Goal: Transaction & Acquisition: Purchase product/service

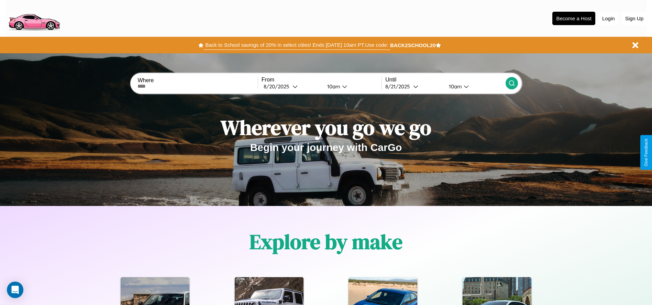
click at [297, 45] on button "Back to School savings of 20% in select cities! Ends [DATE] 10am PT. Use code:" at bounding box center [297, 45] width 186 height 10
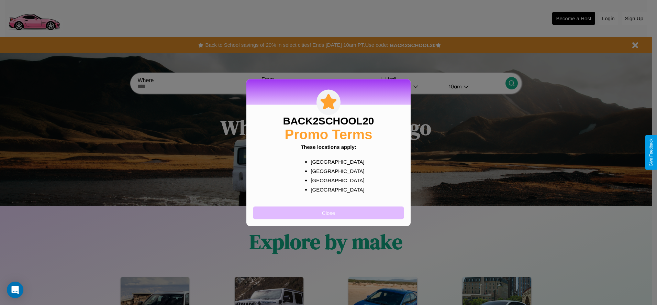
click at [329, 212] on button "Close" at bounding box center [328, 212] width 151 height 13
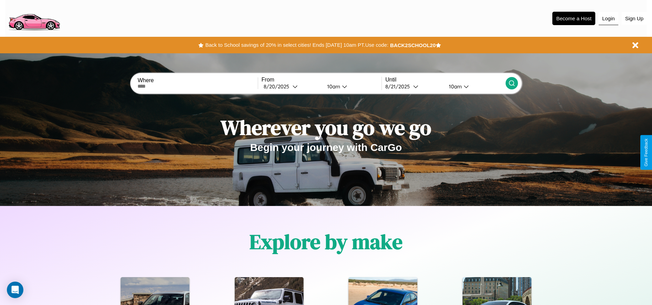
click at [608, 18] on button "Login" at bounding box center [609, 18] width 20 height 13
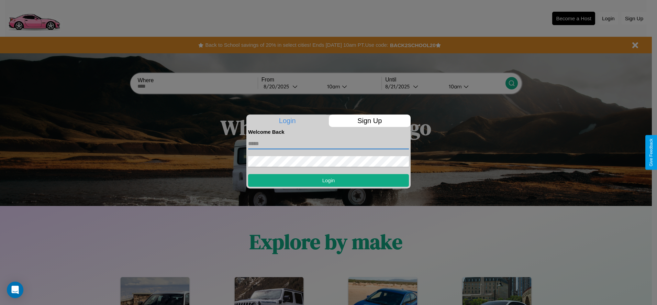
click at [329, 143] on input "text" at bounding box center [328, 143] width 161 height 11
type input "**********"
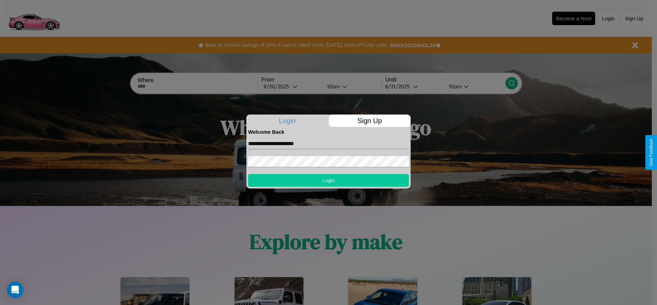
click at [329, 180] on button "Login" at bounding box center [328, 180] width 161 height 13
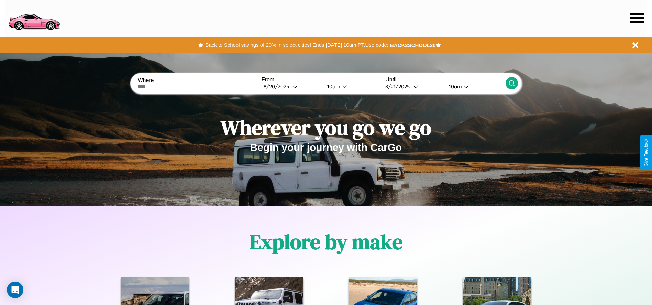
click at [198, 86] on input "text" at bounding box center [198, 87] width 120 height 6
type input "******"
click at [292, 86] on div "[DATE]" at bounding box center [278, 86] width 29 height 7
select select "*"
select select "****"
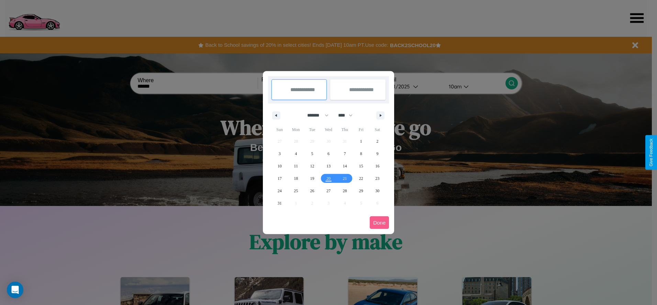
drag, startPoint x: 315, startPoint y: 115, endPoint x: 329, endPoint y: 138, distance: 26.5
click at [315, 115] on select "******* ******** ***** ***** *** **** **** ****** ********* ******* ******** **…" at bounding box center [316, 115] width 29 height 11
click at [328, 190] on span "27" at bounding box center [329, 191] width 4 height 12
type input "**********"
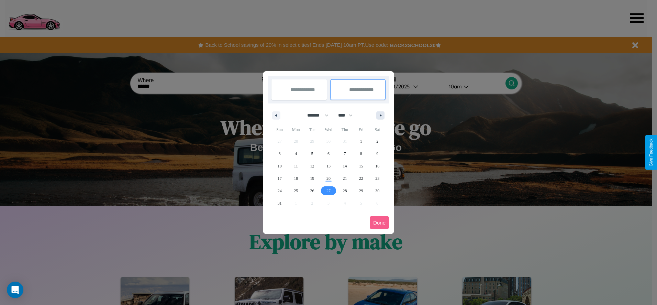
click at [381, 115] on icon "button" at bounding box center [381, 115] width 3 height 3
select select "*"
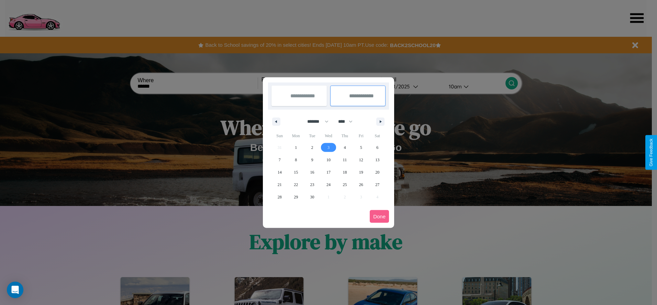
click at [328, 147] on span "3" at bounding box center [329, 147] width 2 height 12
type input "**********"
select select "*"
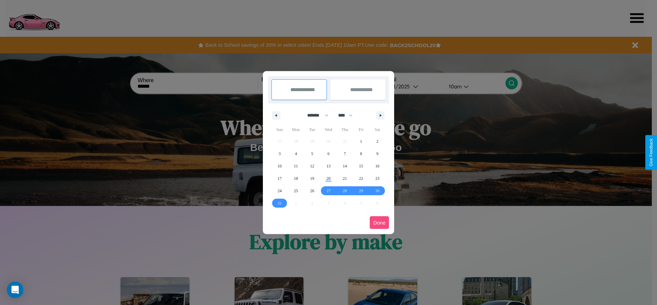
click at [380, 222] on button "Done" at bounding box center [379, 222] width 19 height 13
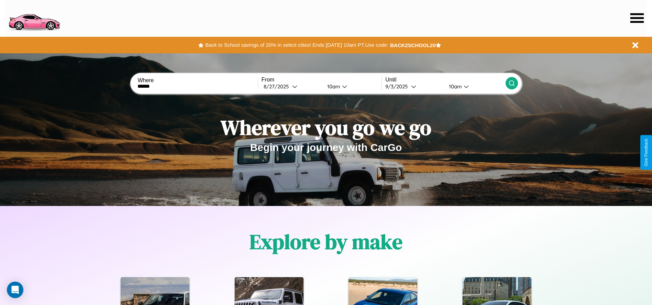
click at [512, 83] on icon at bounding box center [511, 83] width 7 height 7
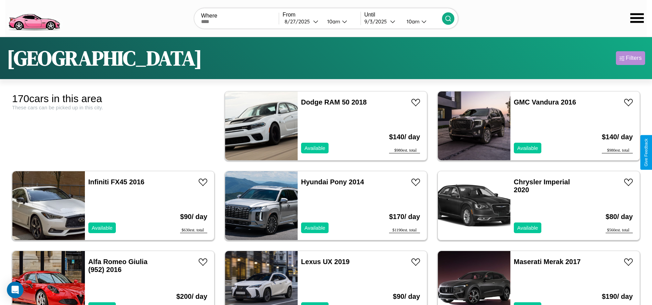
click at [630, 58] on div "Filters" at bounding box center [634, 58] width 16 height 7
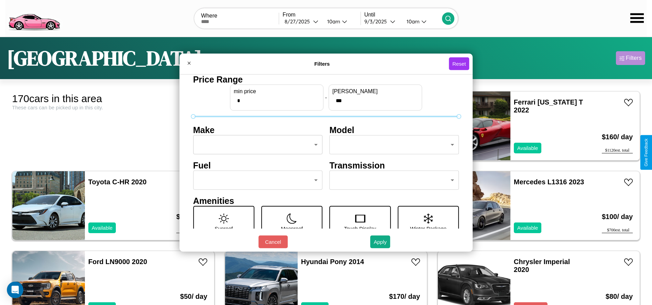
type input "***"
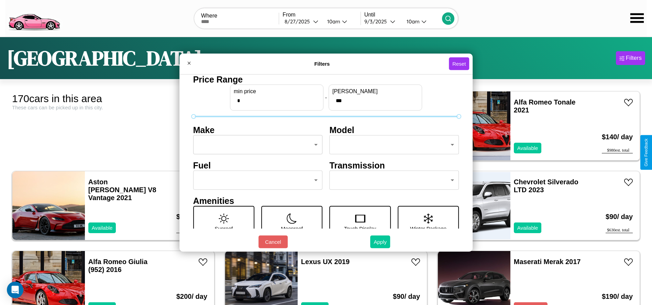
type input "*"
click at [381, 242] on button "Apply" at bounding box center [380, 241] width 20 height 13
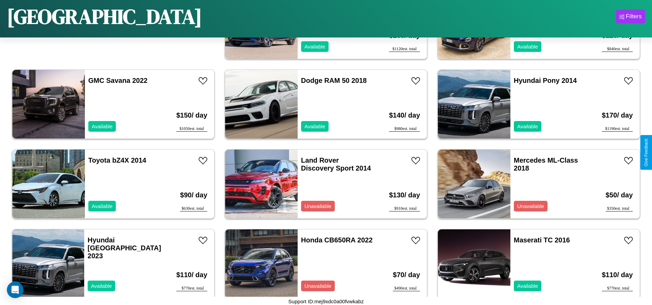
scroll to position [635, 0]
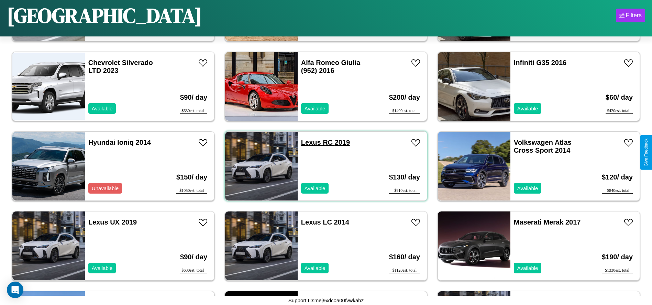
click at [308, 142] on link "Lexus RC 2019" at bounding box center [325, 143] width 49 height 8
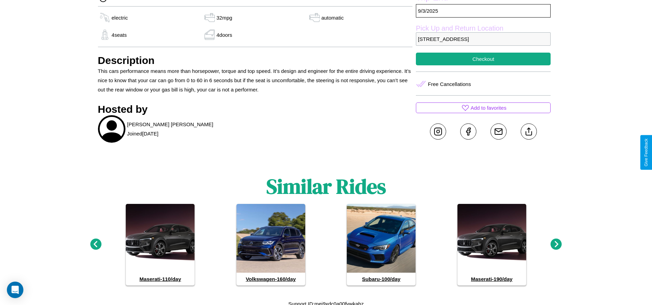
scroll to position [275, 0]
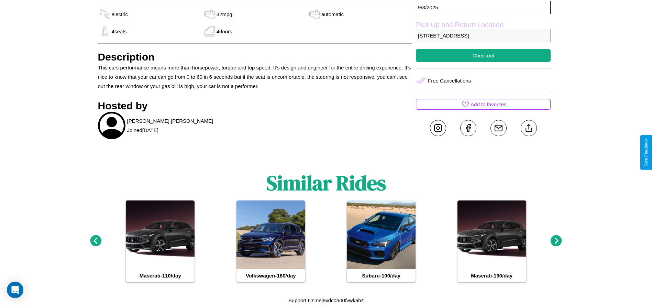
click at [556, 241] on icon at bounding box center [556, 240] width 11 height 11
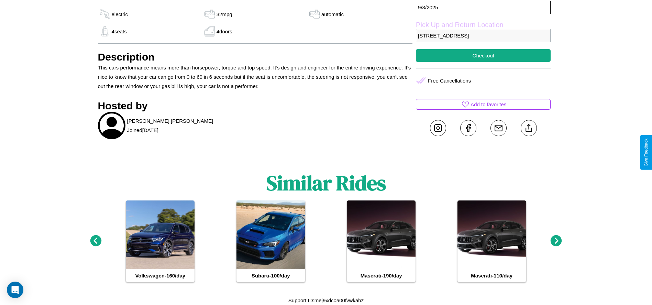
click at [96, 241] on icon at bounding box center [95, 240] width 11 height 11
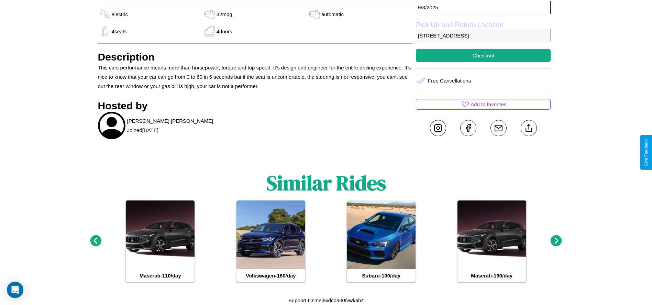
click at [96, 241] on icon at bounding box center [95, 240] width 11 height 11
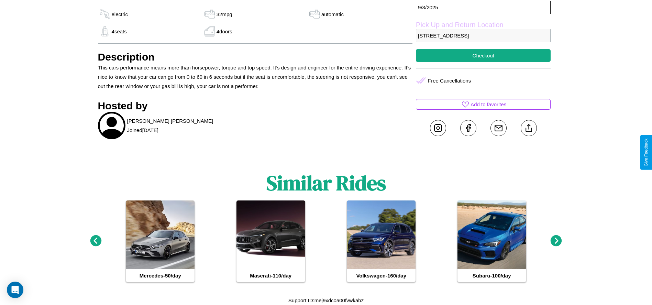
click at [556, 241] on icon at bounding box center [556, 240] width 11 height 11
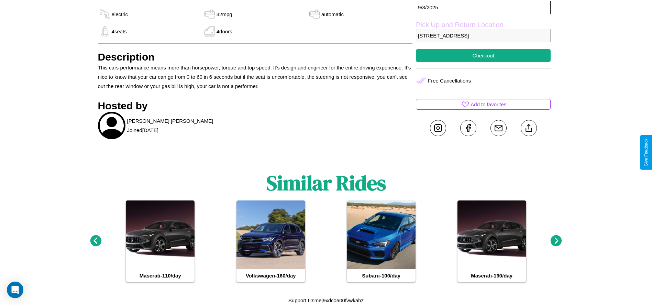
click at [96, 241] on icon at bounding box center [95, 240] width 11 height 11
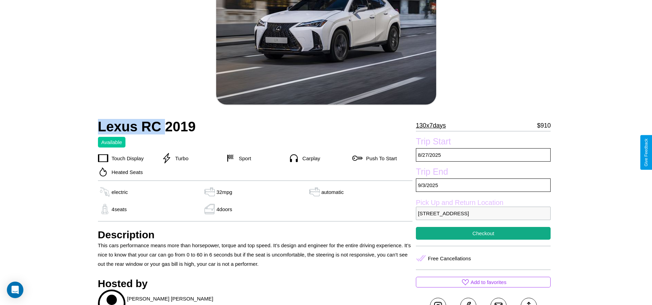
scroll to position [178, 0]
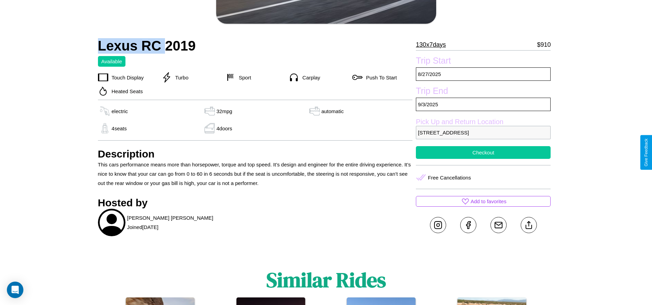
click at [483, 152] on button "Checkout" at bounding box center [483, 152] width 135 height 13
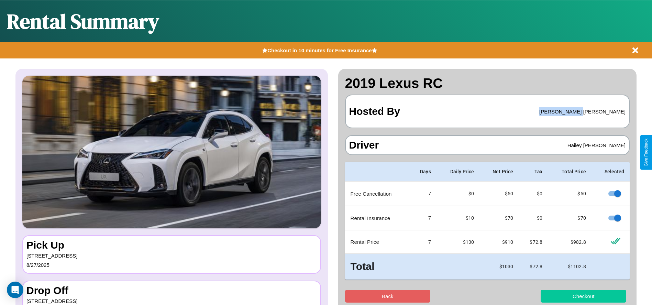
click at [583, 296] on button "Checkout" at bounding box center [584, 296] width 86 height 13
